Goal: Find specific page/section: Find specific page/section

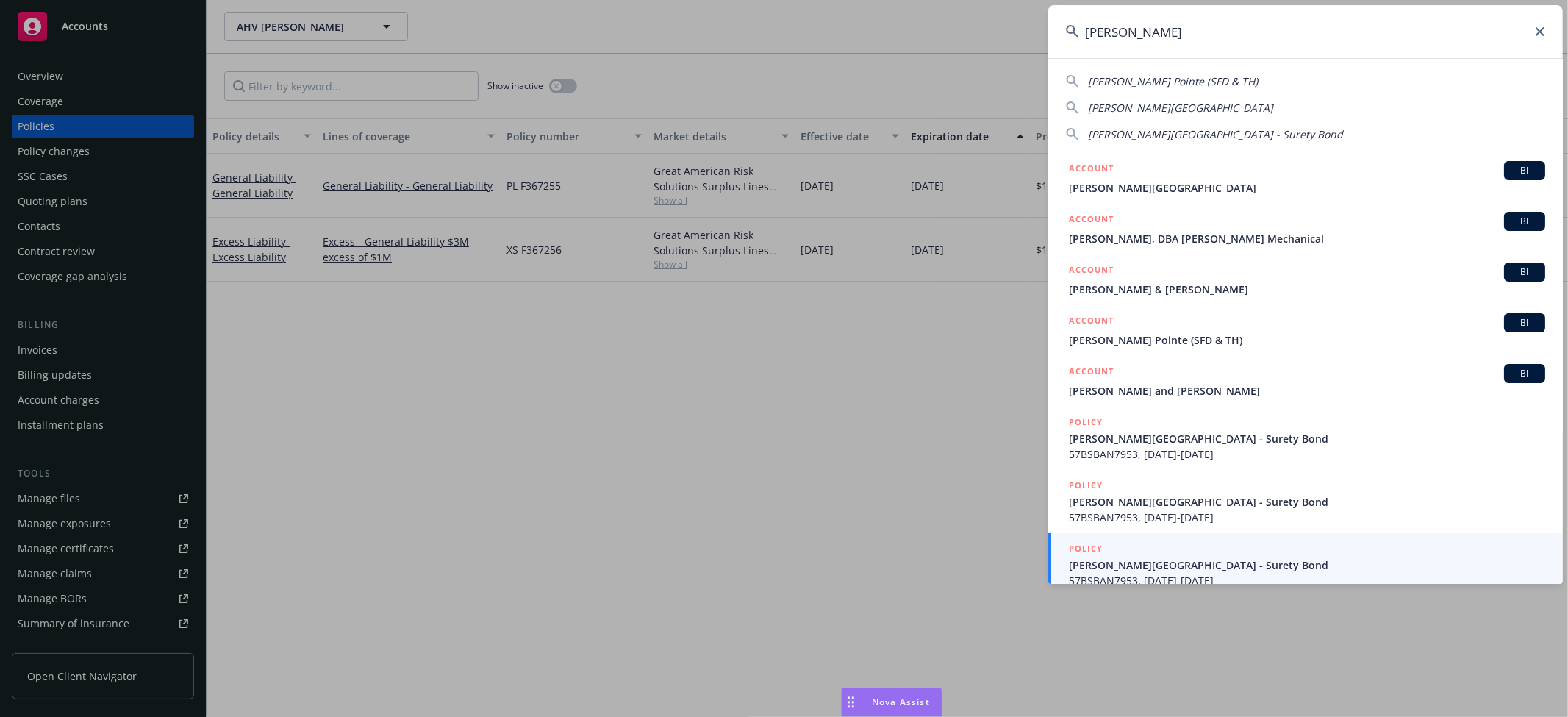
scroll to position [147, 0]
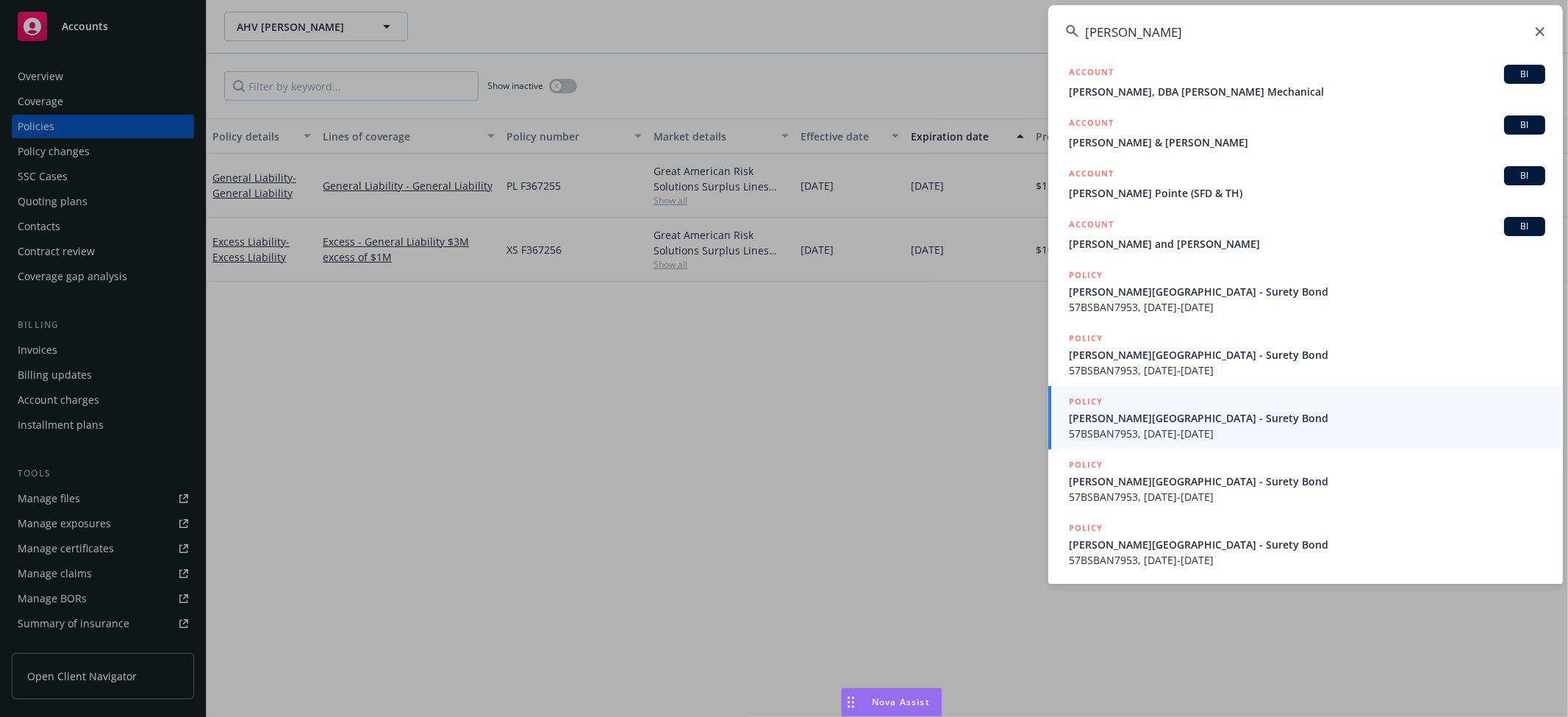
drag, startPoint x: 1215, startPoint y: 35, endPoint x: 1005, endPoint y: 32, distance: 210.0
click at [1005, 32] on div "[PERSON_NAME][GEOGRAPHIC_DATA][PERSON_NAME] (SFD & TH) [PERSON_NAME][GEOGRAPHIC…" at bounding box center [784, 358] width 1568 height 717
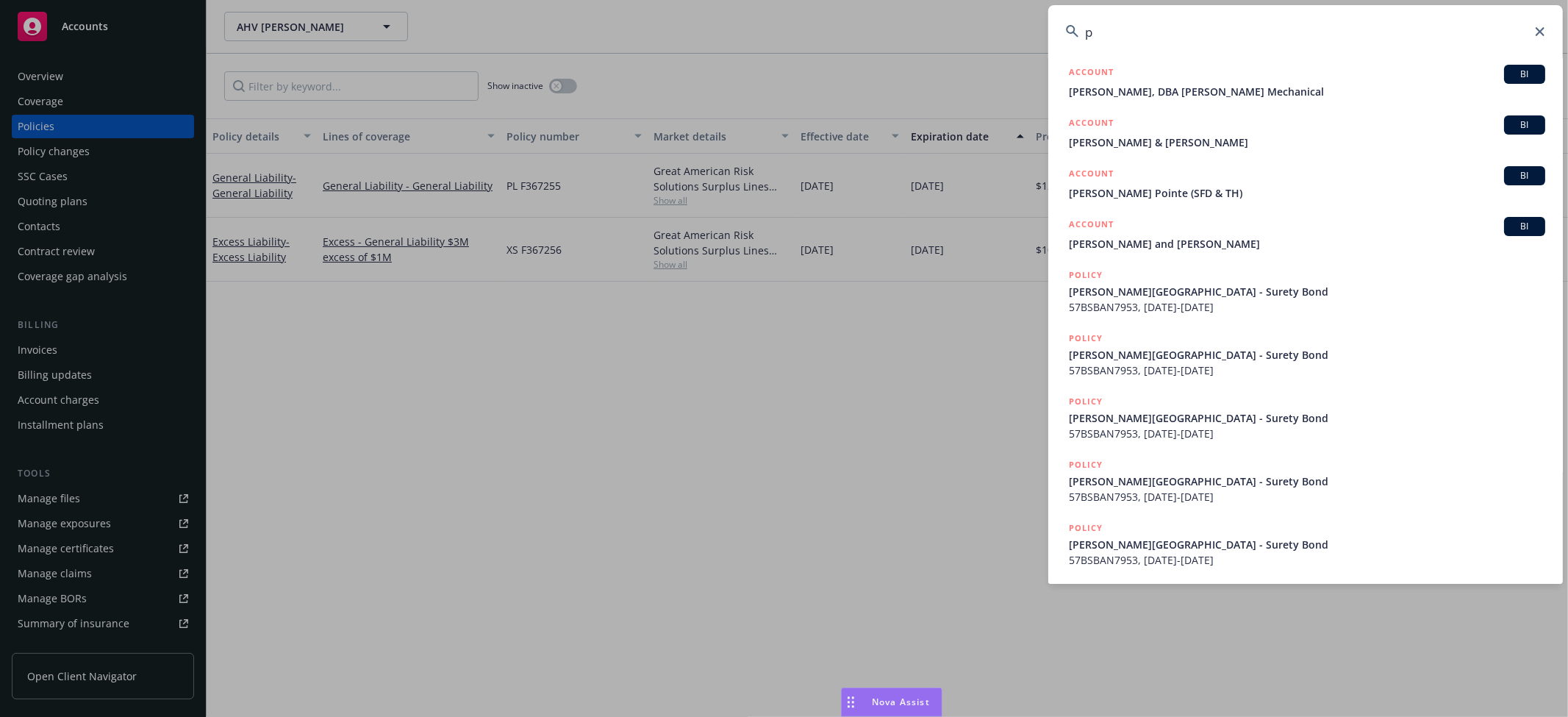
scroll to position [0, 0]
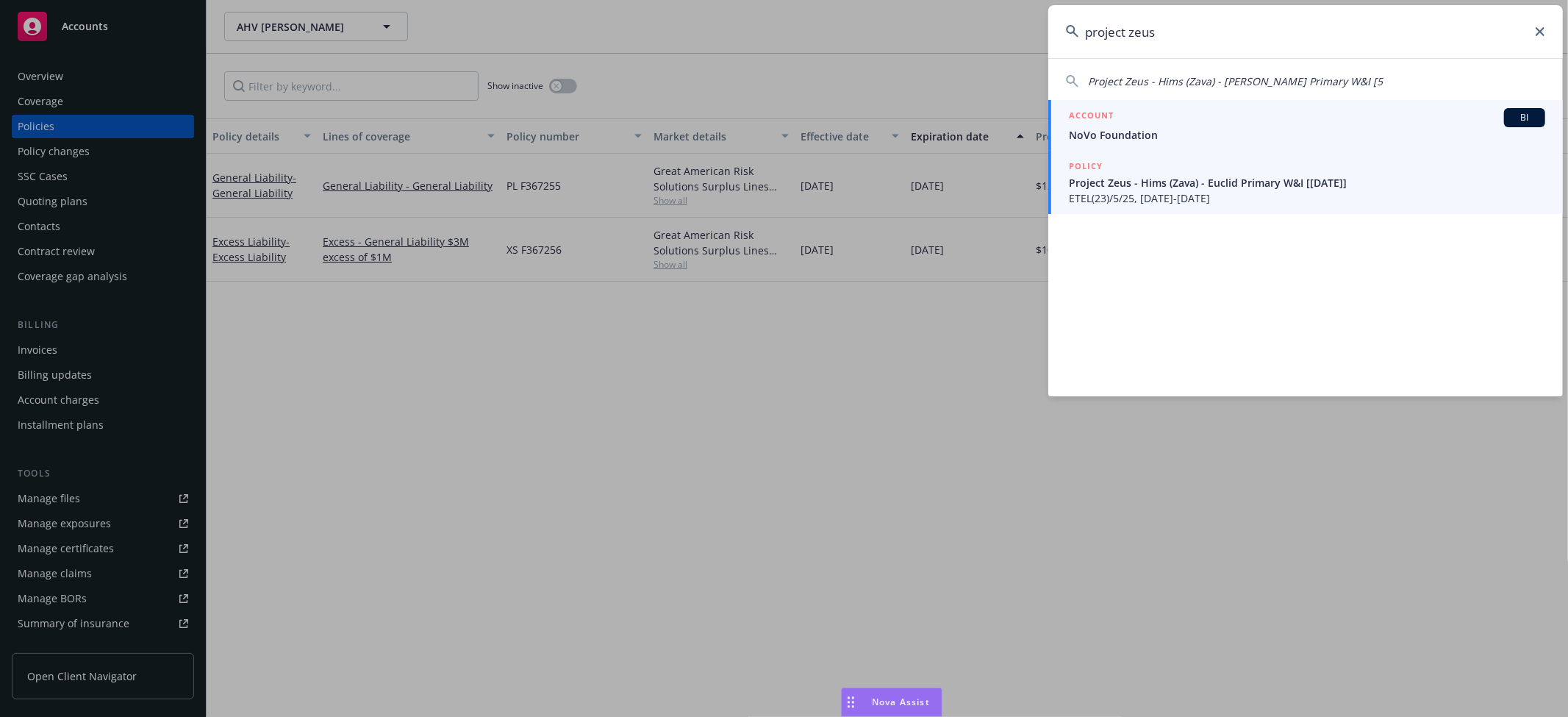
type input "project zeus"
click at [1179, 192] on span "ETEL(23)/5/25, [DATE]-[DATE]" at bounding box center [1307, 198] width 477 height 16
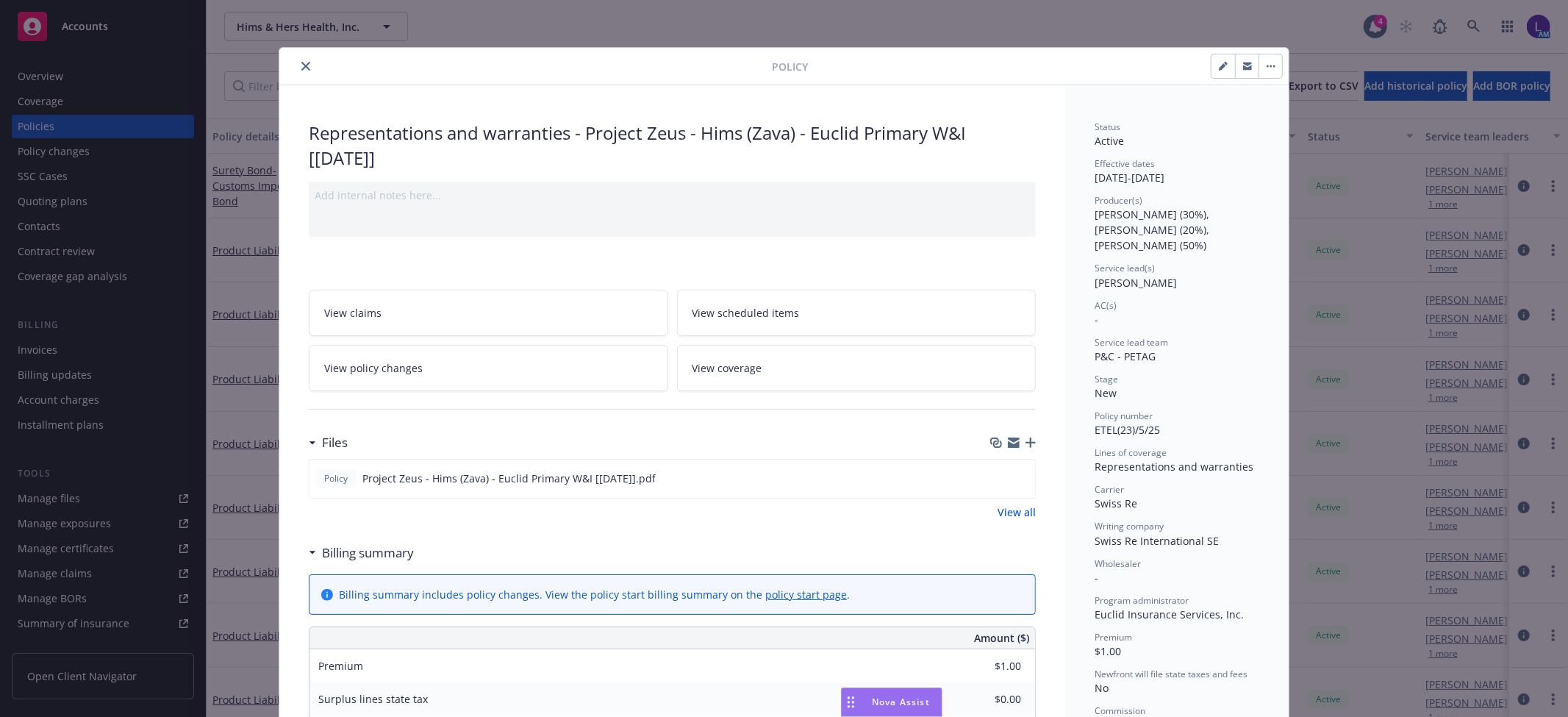
click at [302, 62] on icon "close" at bounding box center [306, 67] width 9 height 9
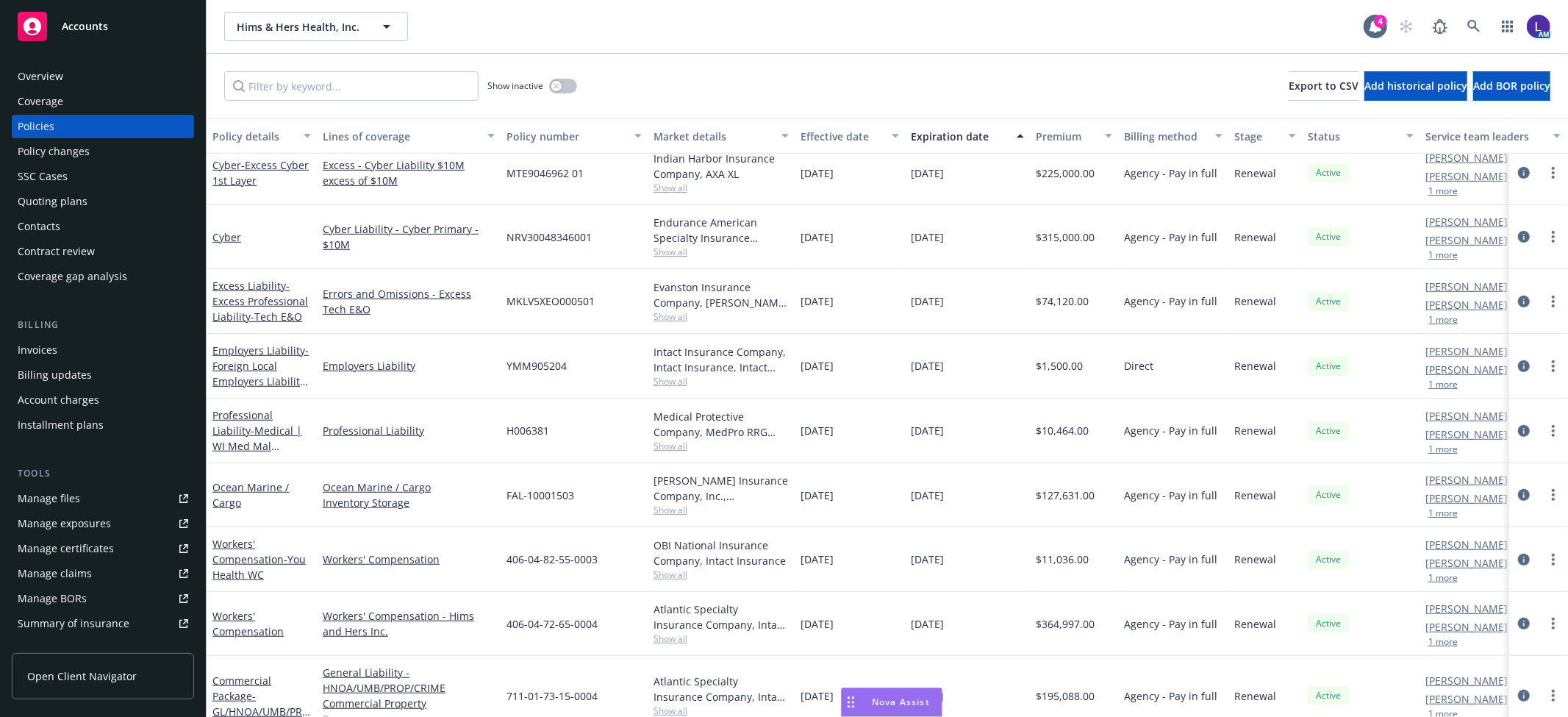
scroll to position [816, 0]
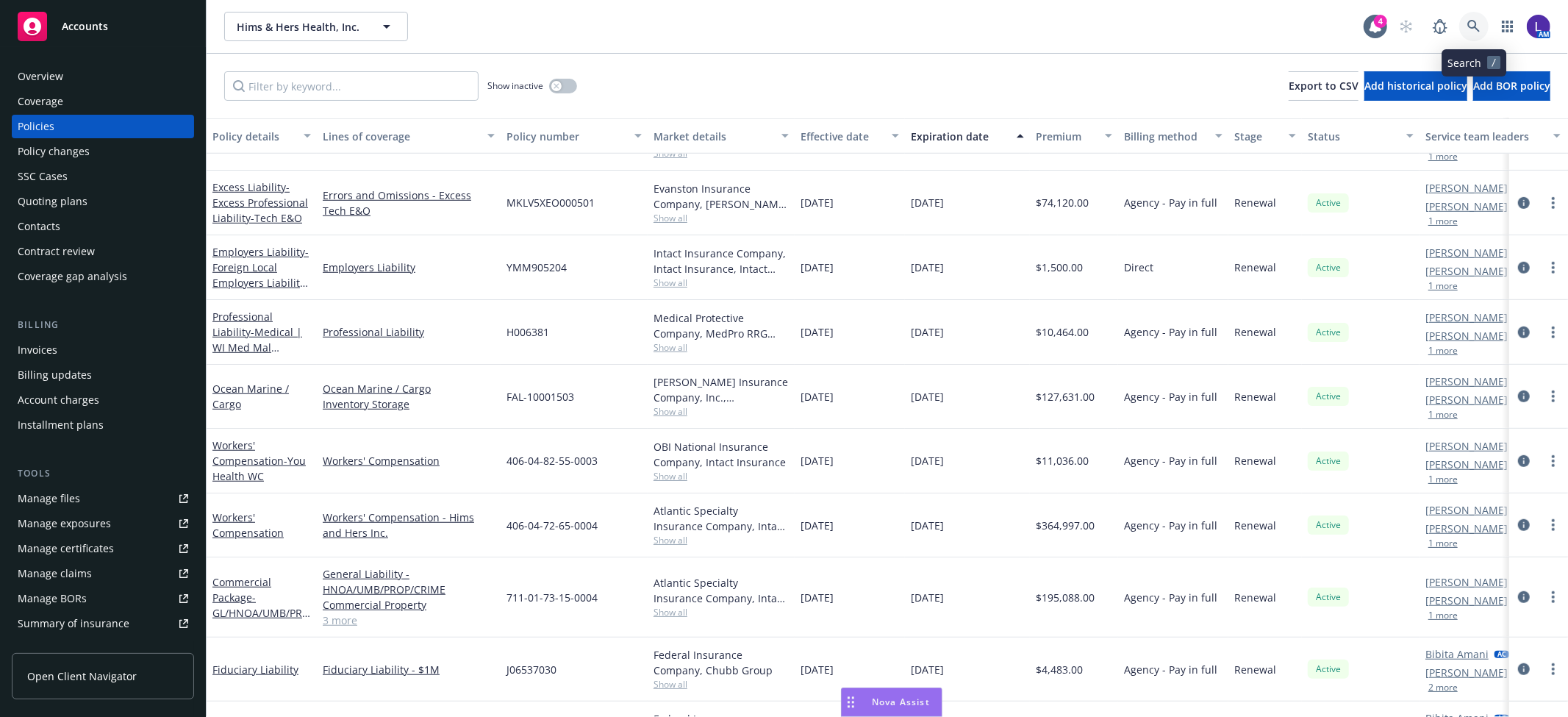
click at [1469, 13] on link at bounding box center [1474, 27] width 30 height 30
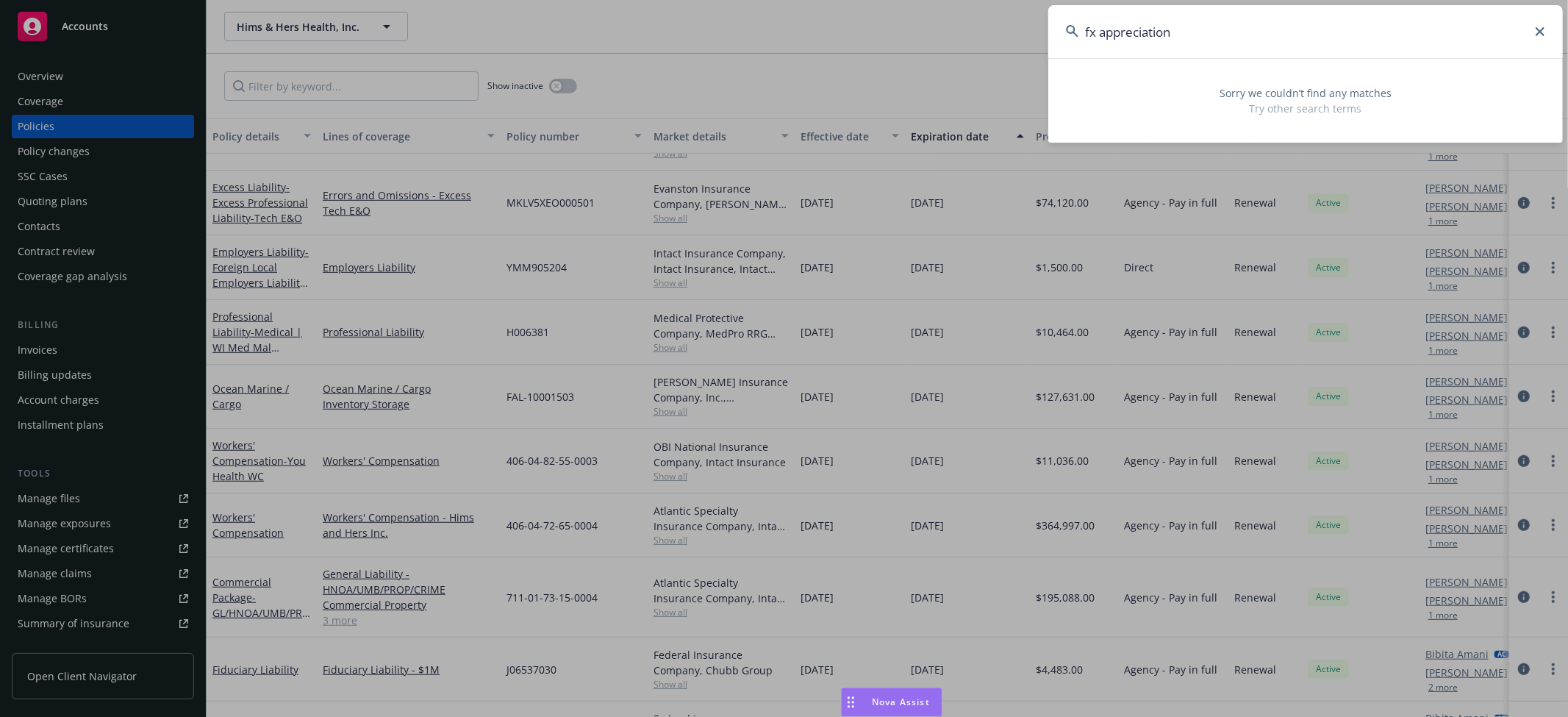
type input "fx appreciation"
